Goal: Complete application form

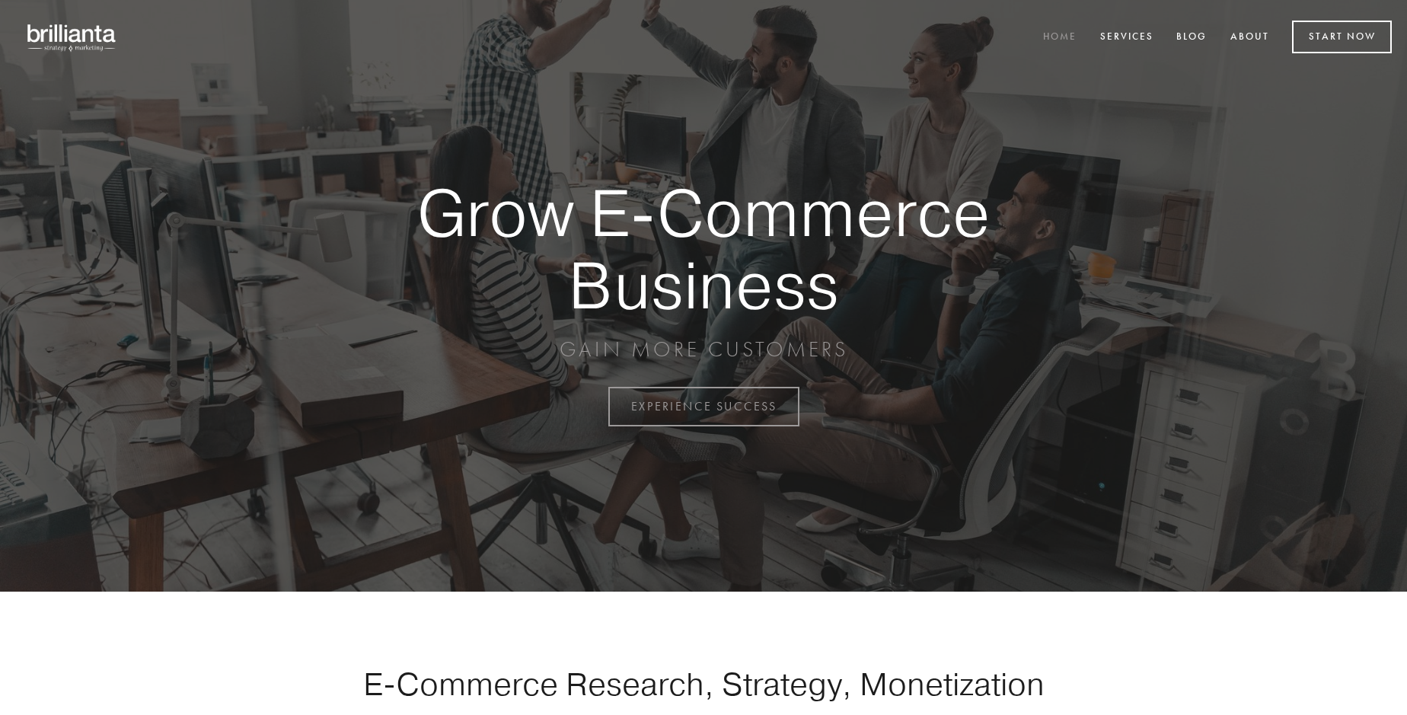
scroll to position [3991, 0]
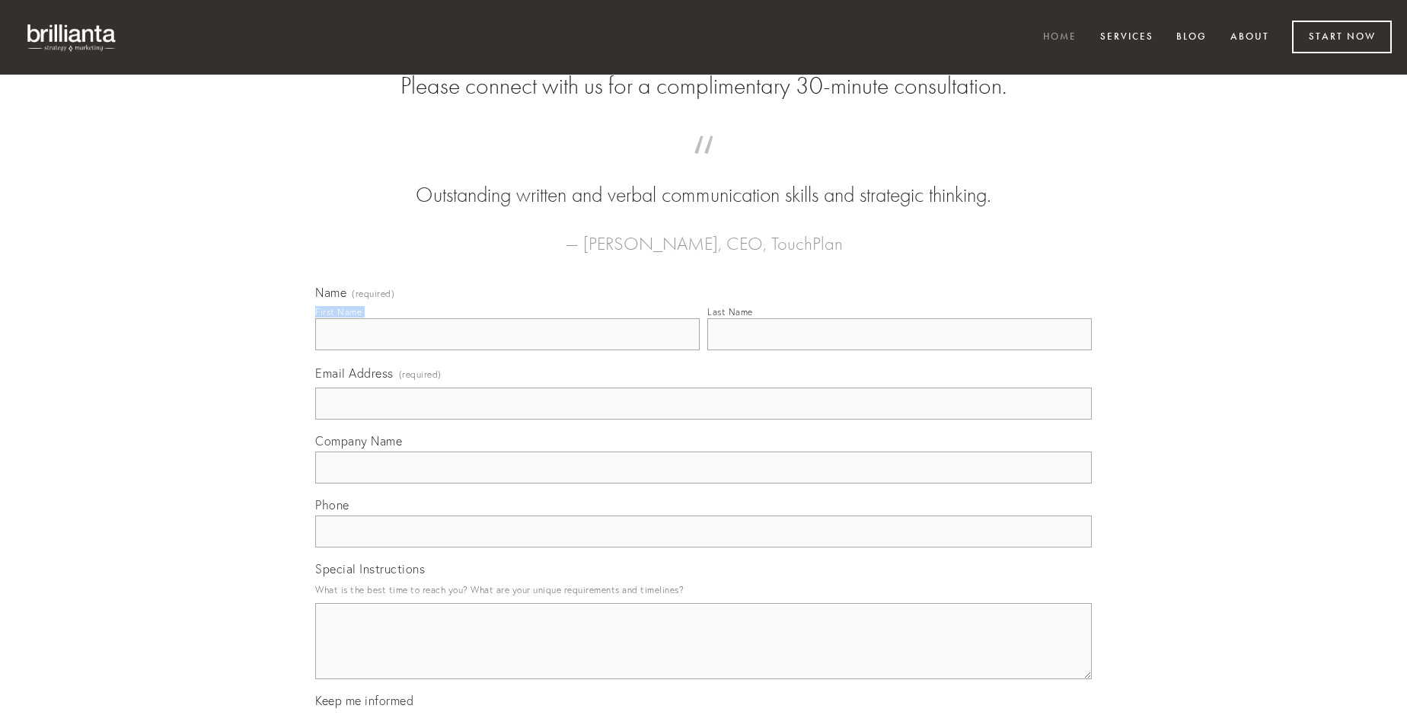
type input "[PERSON_NAME]"
click at [899, 350] on input "Last Name" at bounding box center [899, 334] width 385 height 32
type input "[PERSON_NAME]"
click at [704, 420] on input "Email Address (required)" at bounding box center [703, 404] width 777 height 32
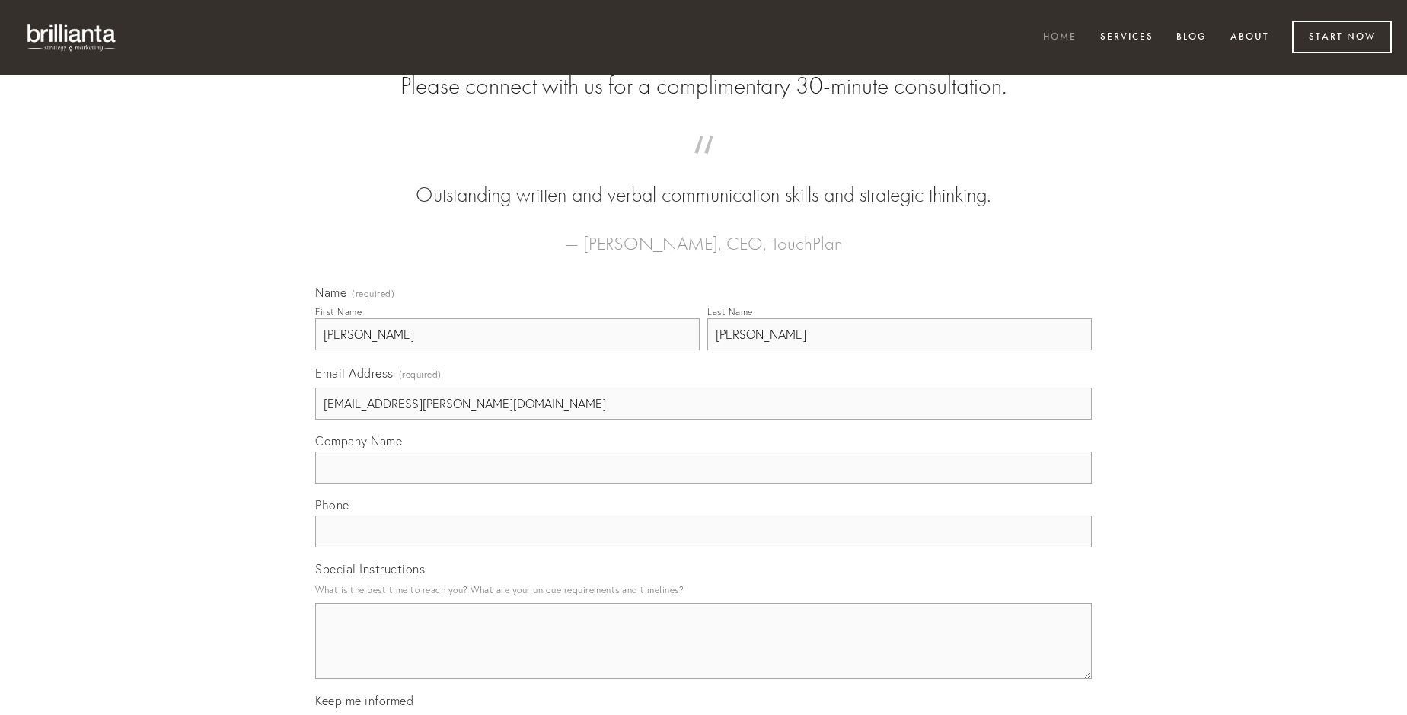
type input "[EMAIL_ADDRESS][PERSON_NAME][DOMAIN_NAME]"
click at [704, 484] on input "Company Name" at bounding box center [703, 468] width 777 height 32
type input "vinitor"
click at [704, 547] on input "text" at bounding box center [703, 531] width 777 height 32
click at [704, 655] on textarea "Special Instructions" at bounding box center [703, 641] width 777 height 76
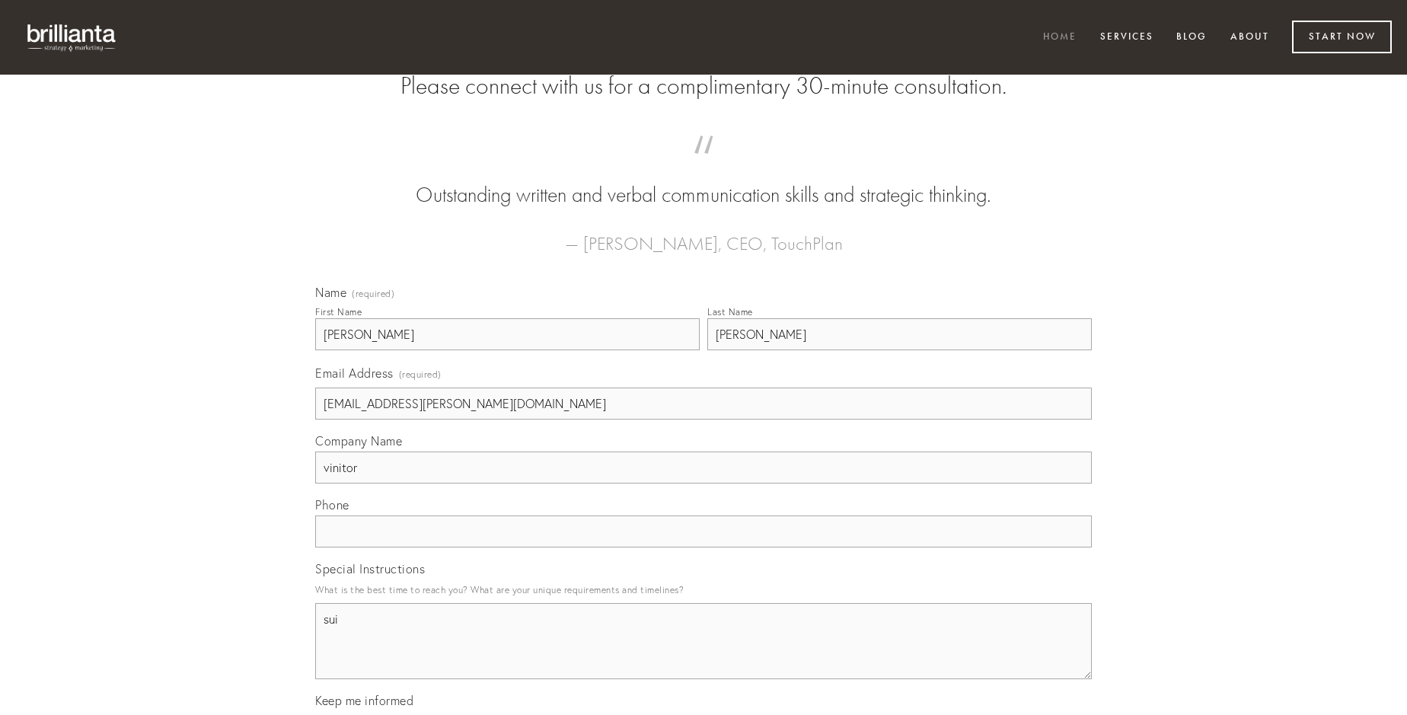
type textarea "sui"
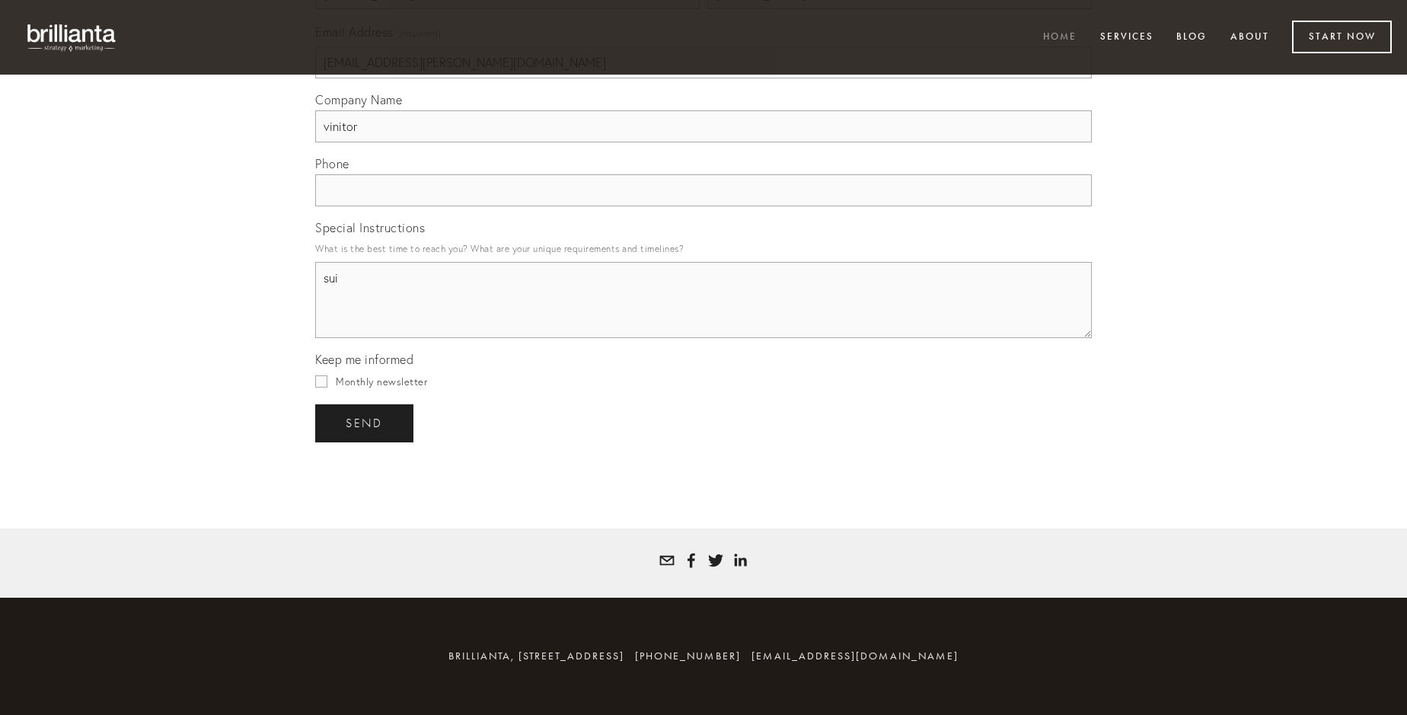
click at [365, 423] on span "send" at bounding box center [364, 424] width 37 height 14
